Goal: Information Seeking & Learning: Learn about a topic

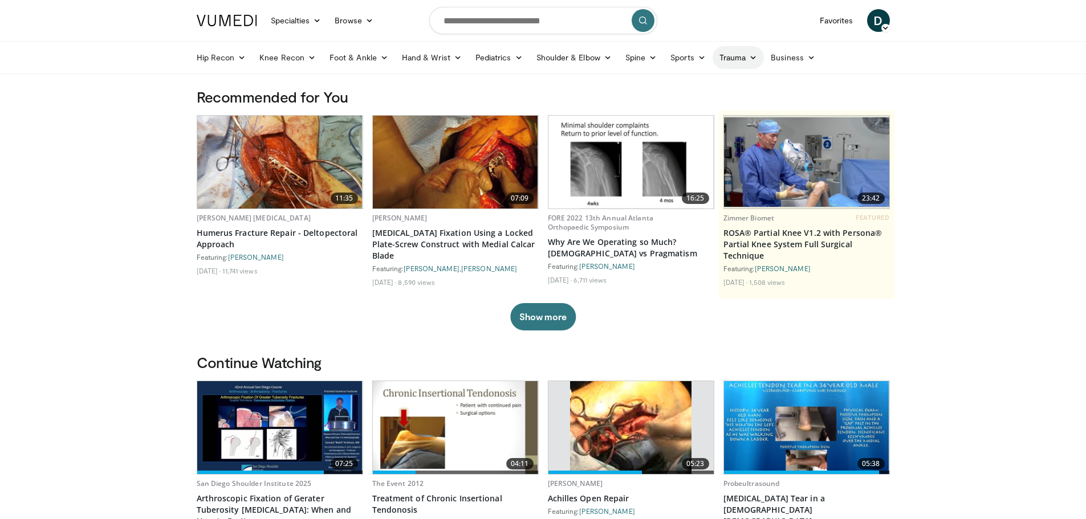
click at [746, 56] on link "Trauma" at bounding box center [739, 57] width 52 height 23
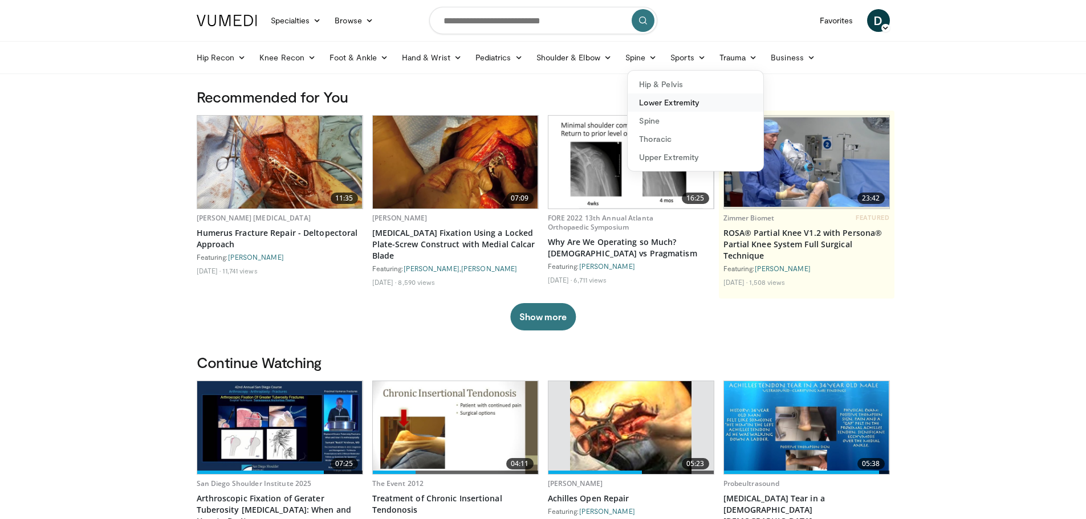
click at [679, 99] on link "Lower Extremity" at bounding box center [696, 102] width 136 height 18
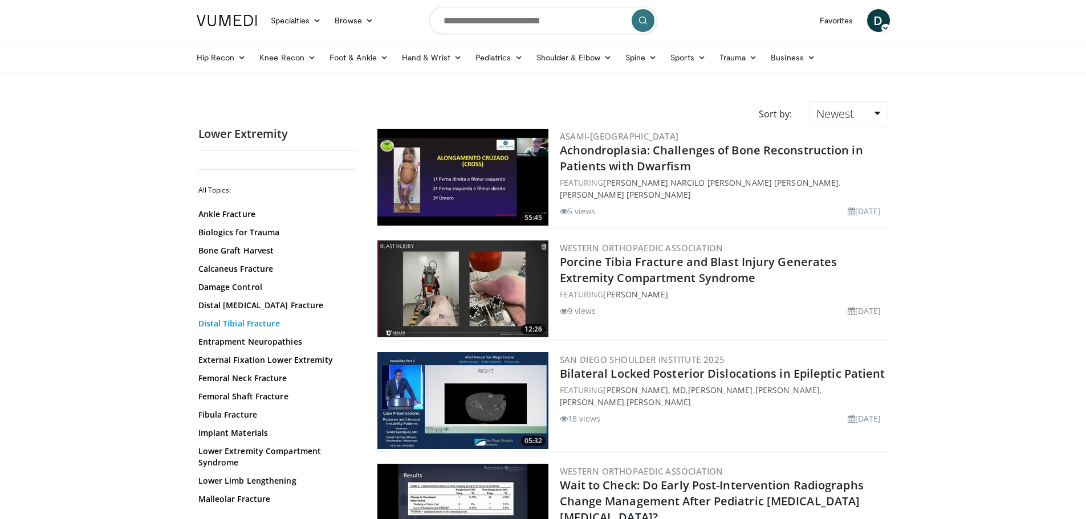
click at [259, 323] on link "Distal Tibial Fracture" at bounding box center [275, 323] width 154 height 11
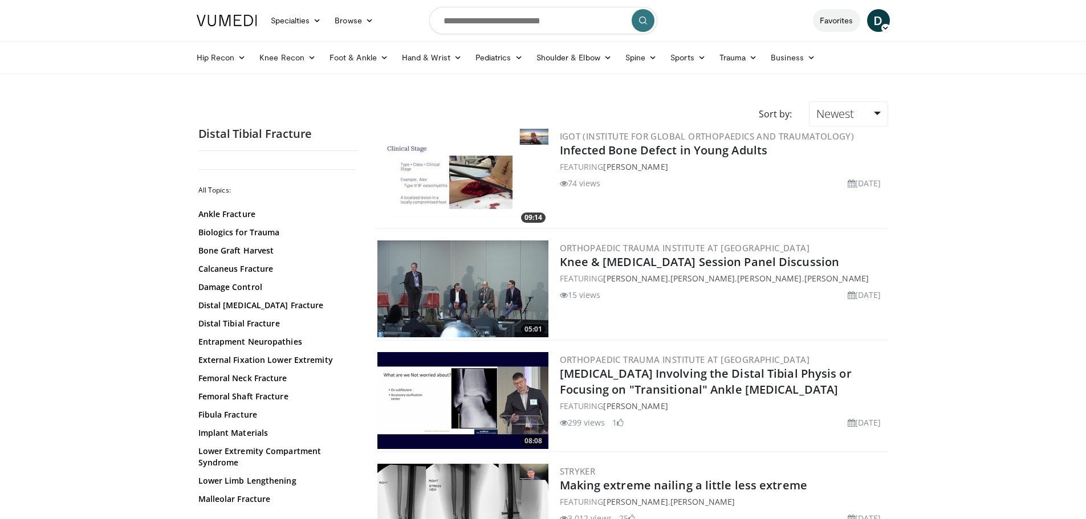
click at [843, 21] on link "Favorites" at bounding box center [836, 20] width 47 height 23
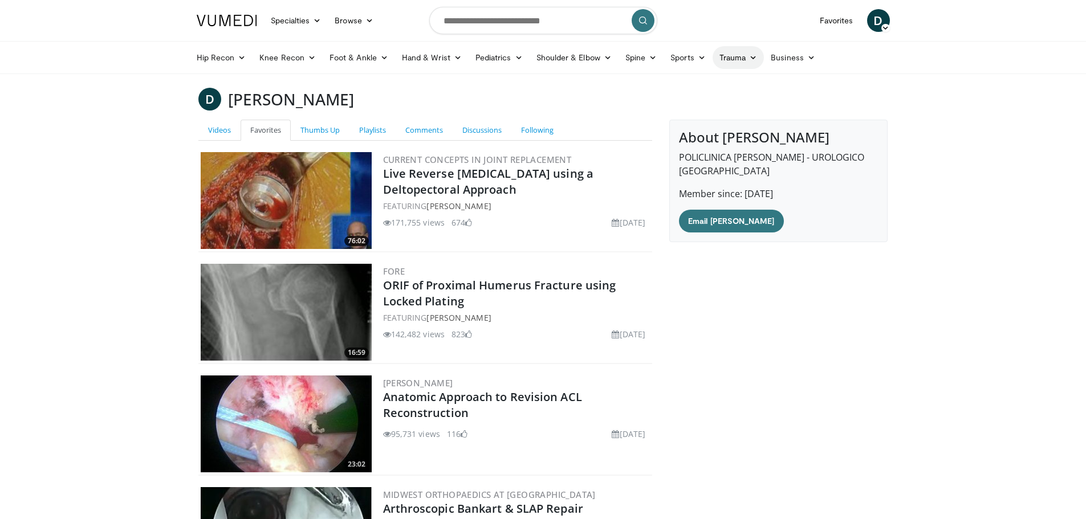
click at [735, 57] on link "Trauma" at bounding box center [739, 57] width 52 height 23
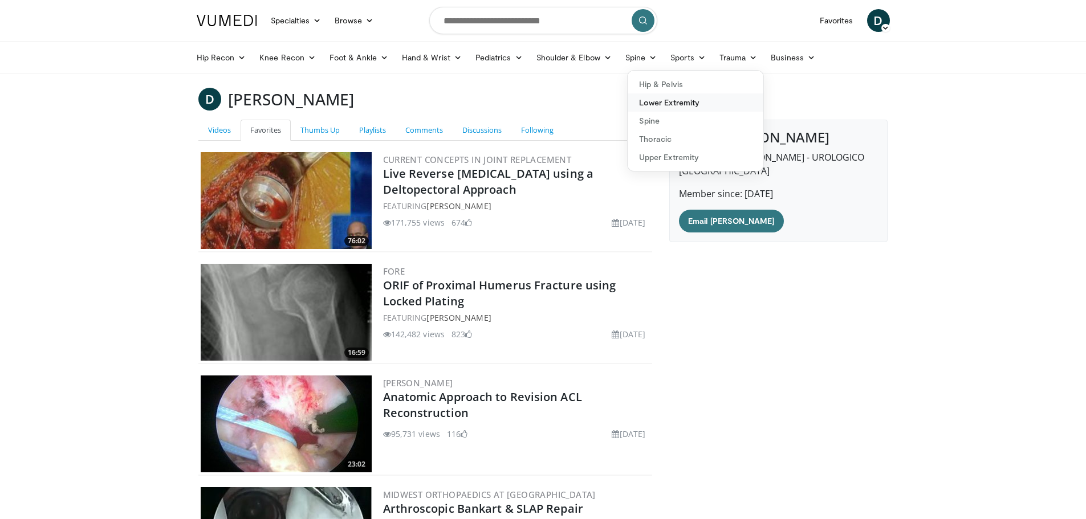
click at [673, 105] on link "Lower Extremity" at bounding box center [696, 102] width 136 height 18
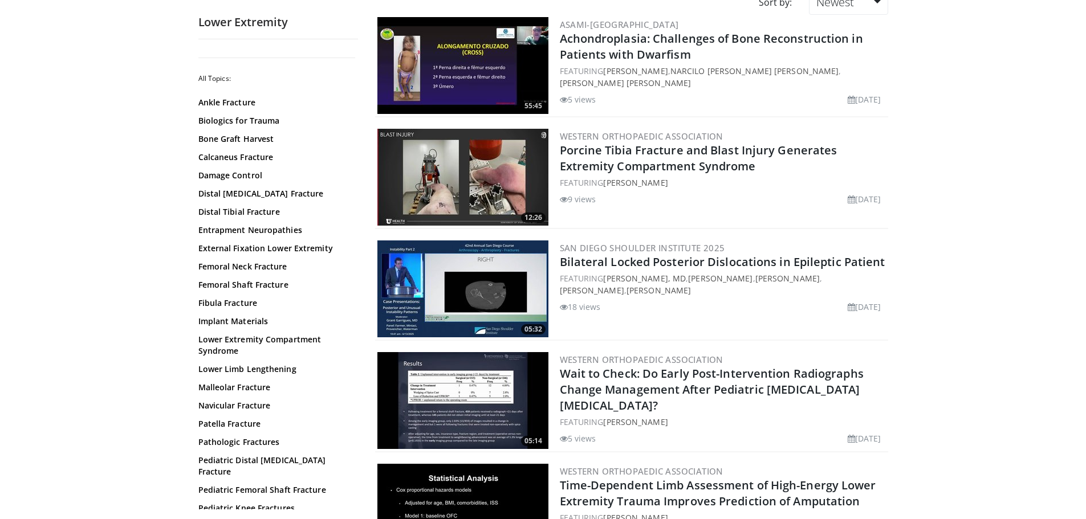
scroll to position [114, 0]
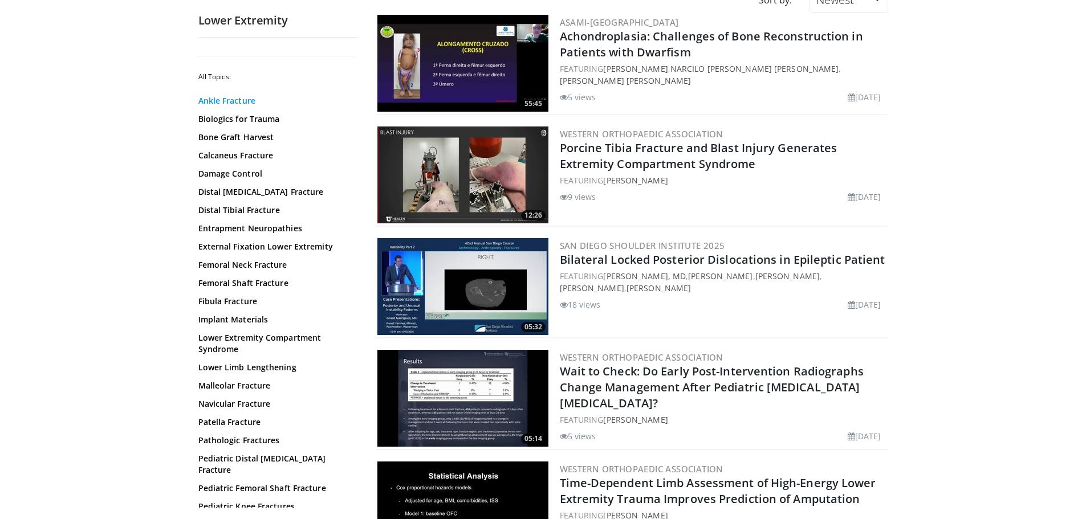
click at [233, 101] on link "Ankle Fracture" at bounding box center [275, 100] width 154 height 11
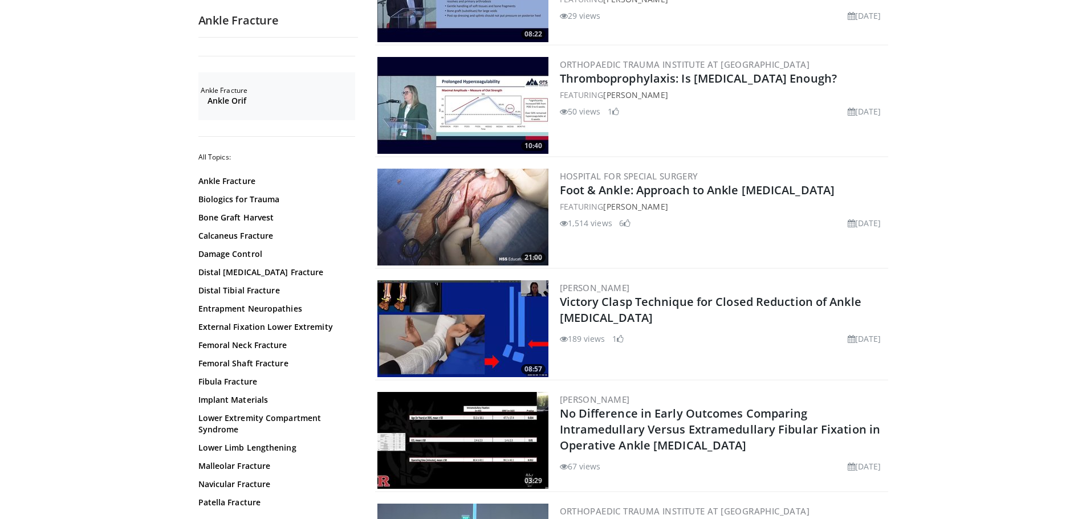
scroll to position [1197, 0]
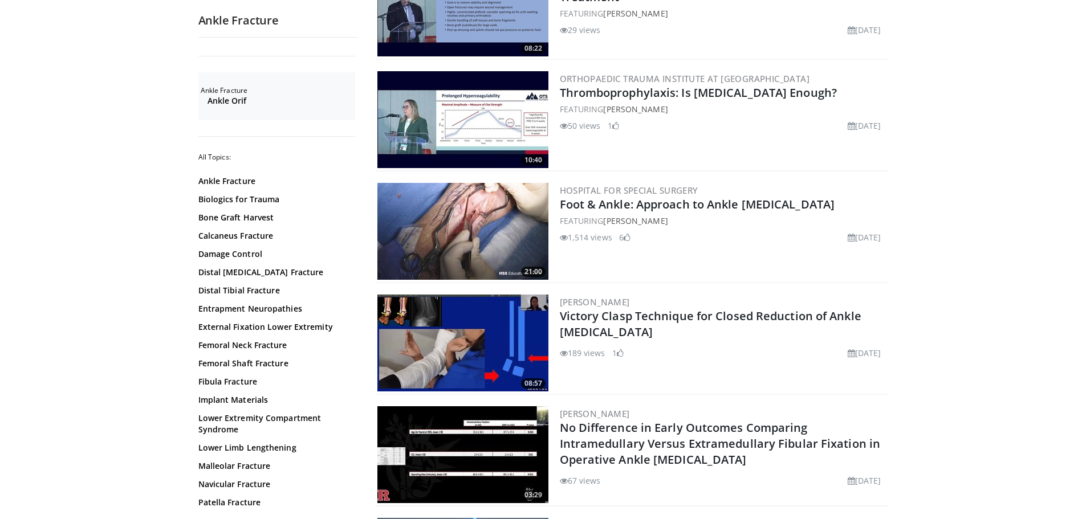
click at [467, 181] on div "21:00 Hospital for Special Surgery Foot & Ankle: Approach to Ankle Fractures FE…" at bounding box center [631, 232] width 513 height 103
click at [639, 197] on link "Foot & Ankle: Approach to Ankle Fractures" at bounding box center [697, 204] width 275 height 15
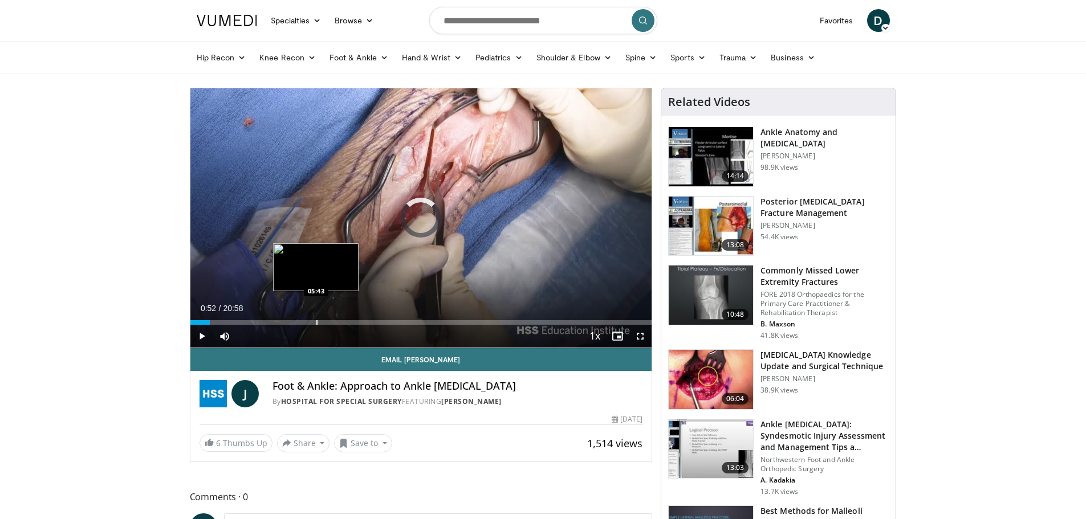
drag, startPoint x: 198, startPoint y: 319, endPoint x: 316, endPoint y: 319, distance: 118.0
click at [316, 319] on div "Loaded : 0.00% 05:41 05:43" at bounding box center [421, 319] width 462 height 11
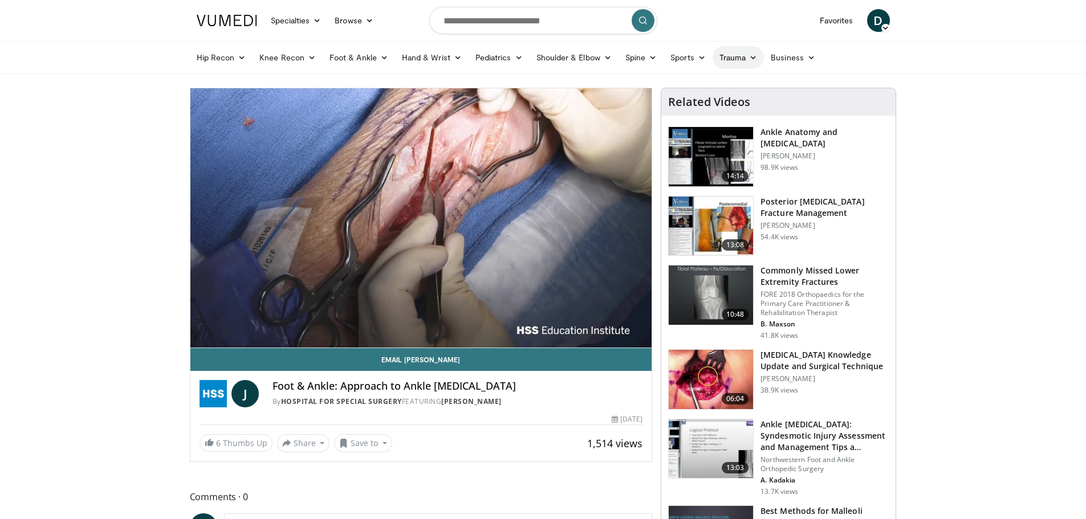
click at [752, 56] on icon at bounding box center [753, 58] width 8 height 8
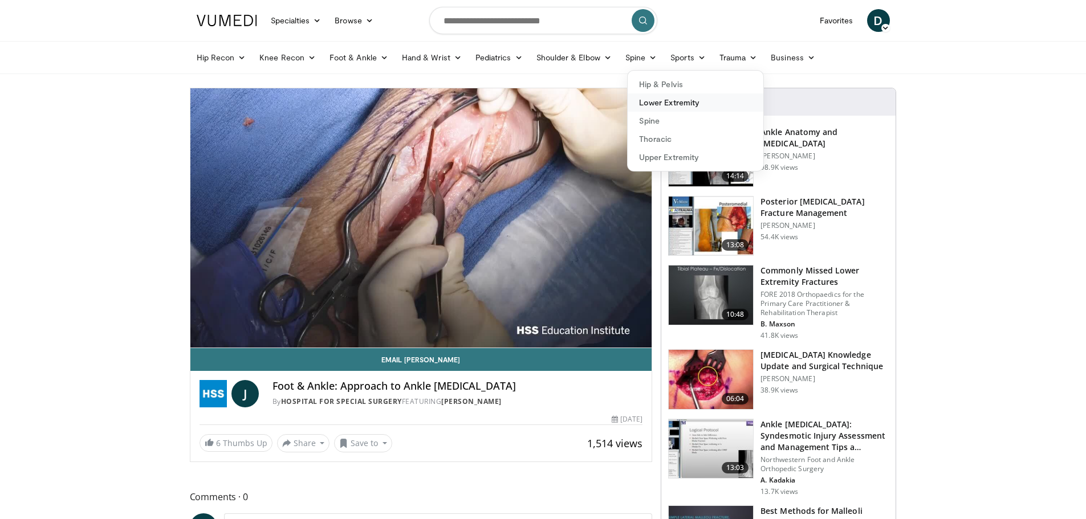
click at [659, 104] on link "Lower Extremity" at bounding box center [696, 102] width 136 height 18
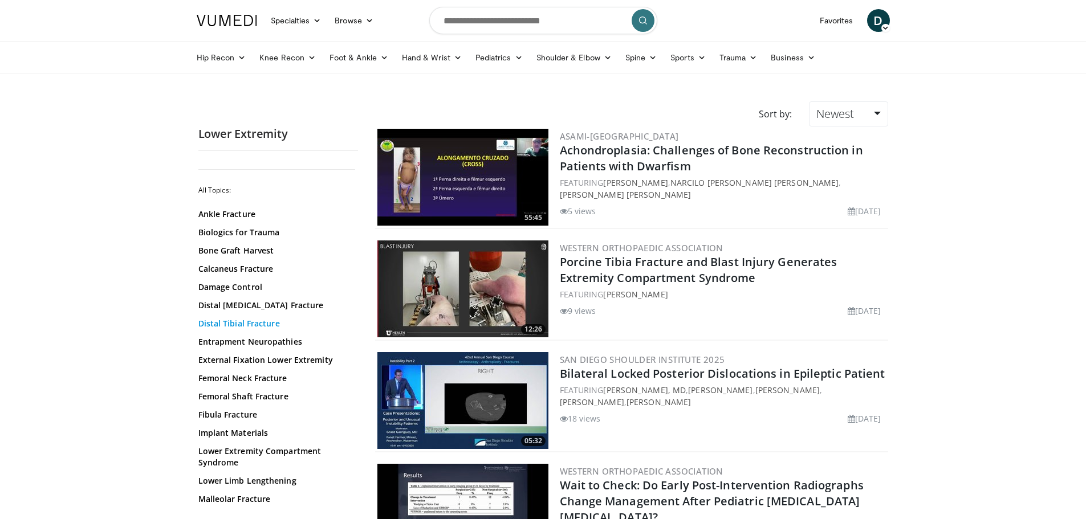
click at [226, 327] on link "Distal Tibial Fracture" at bounding box center [275, 323] width 154 height 11
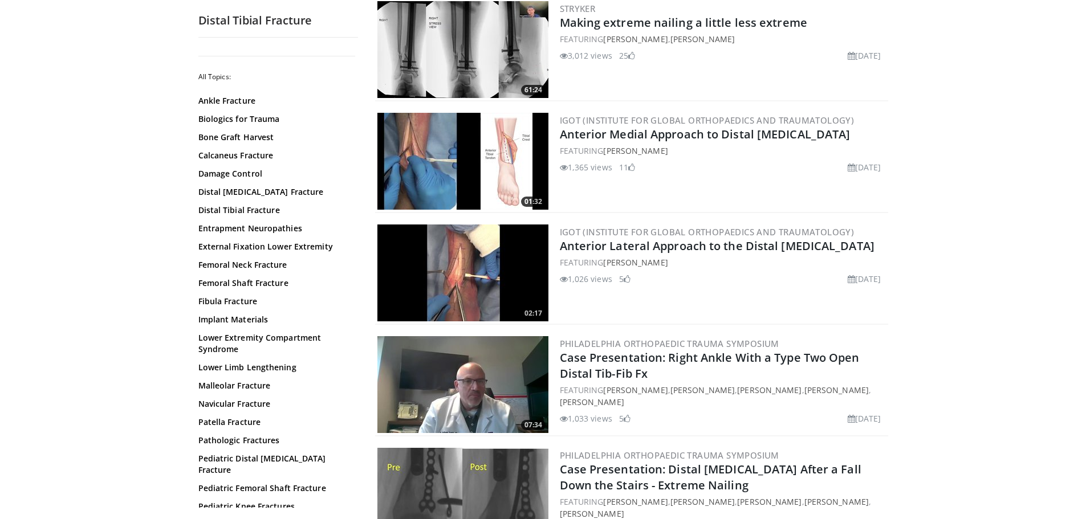
scroll to position [456, 0]
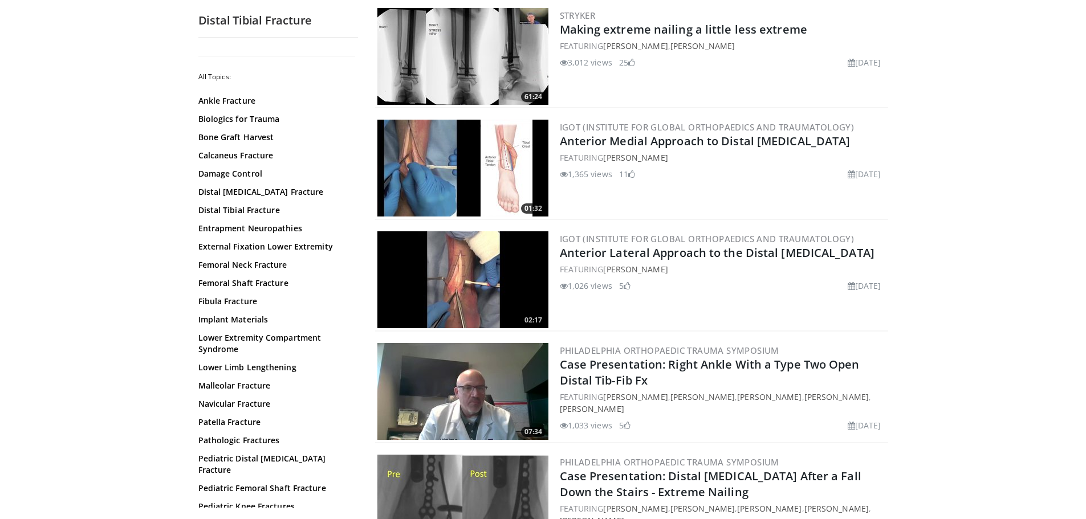
click at [461, 272] on img at bounding box center [462, 279] width 171 height 97
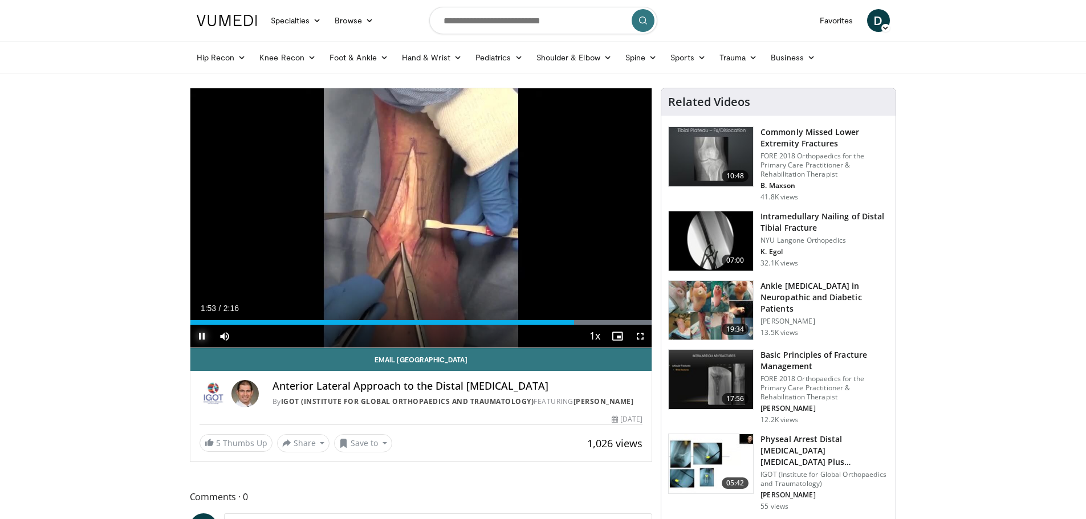
click at [203, 335] on span "Video Player" at bounding box center [201, 336] width 23 height 23
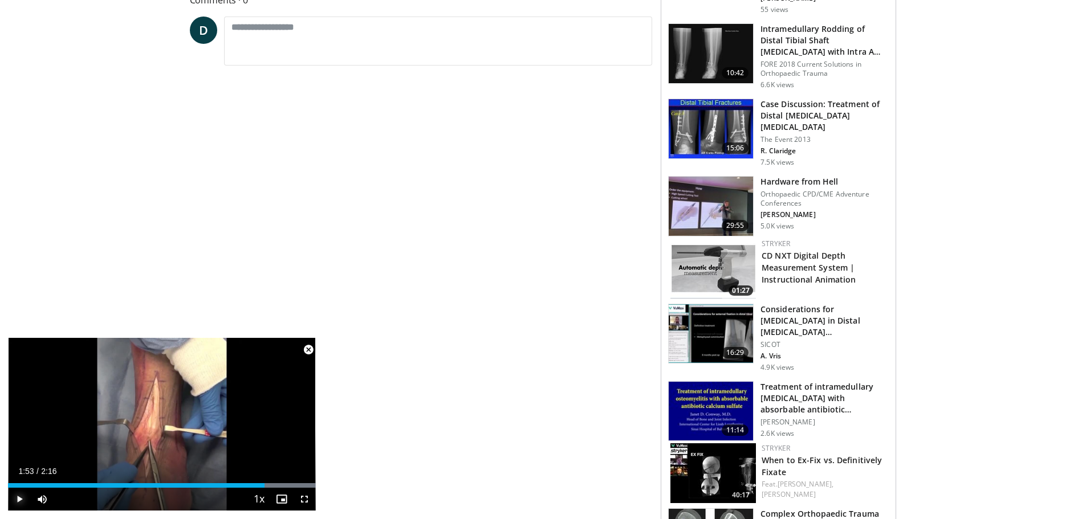
scroll to position [366, 0]
